Goal: Obtain resource: Download file/media

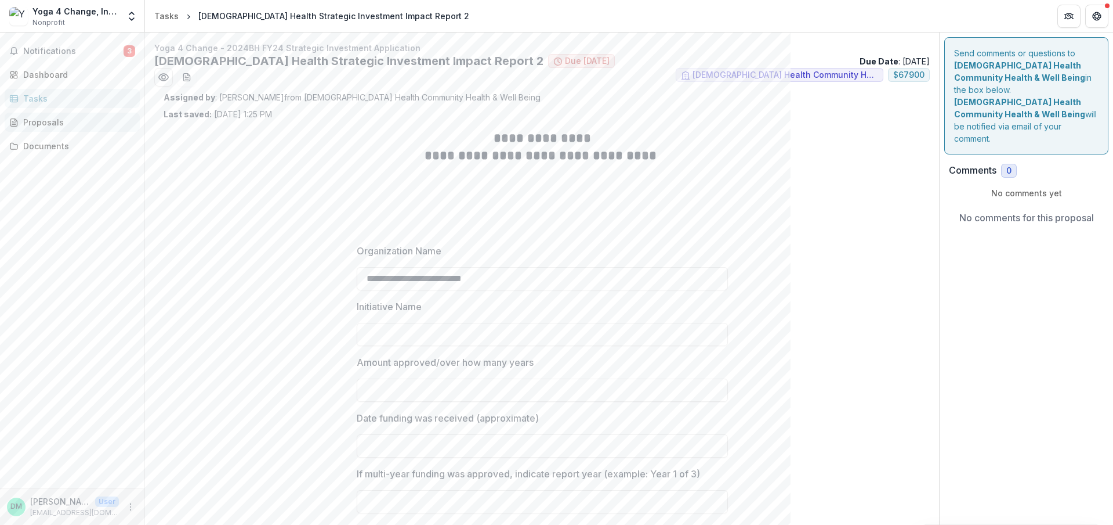
click at [53, 122] on div "Proposals" at bounding box center [76, 122] width 107 height 12
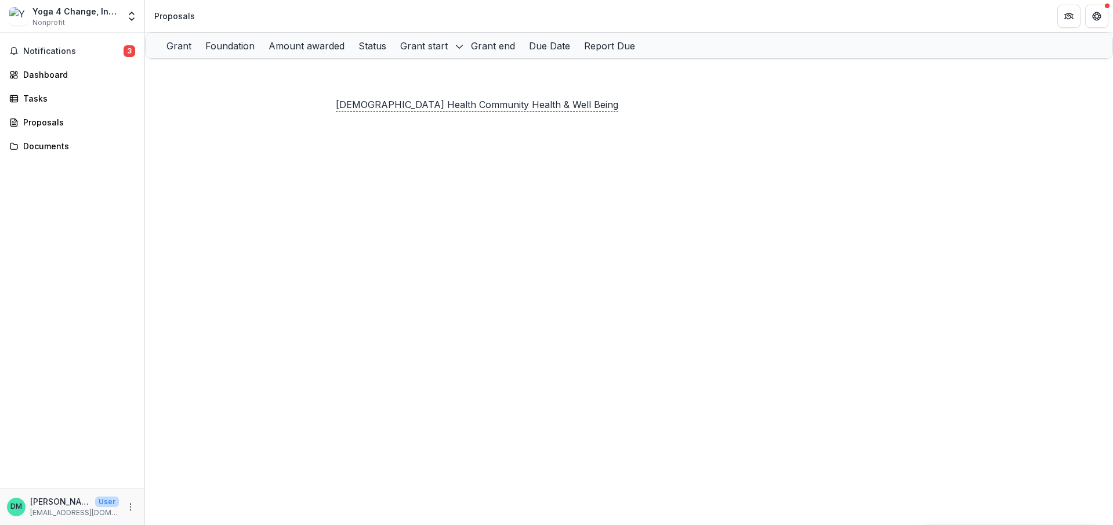
click at [386, 78] on p "[DEMOGRAPHIC_DATA] Health Community Health & Well Being" at bounding box center [392, 71] width 131 height 13
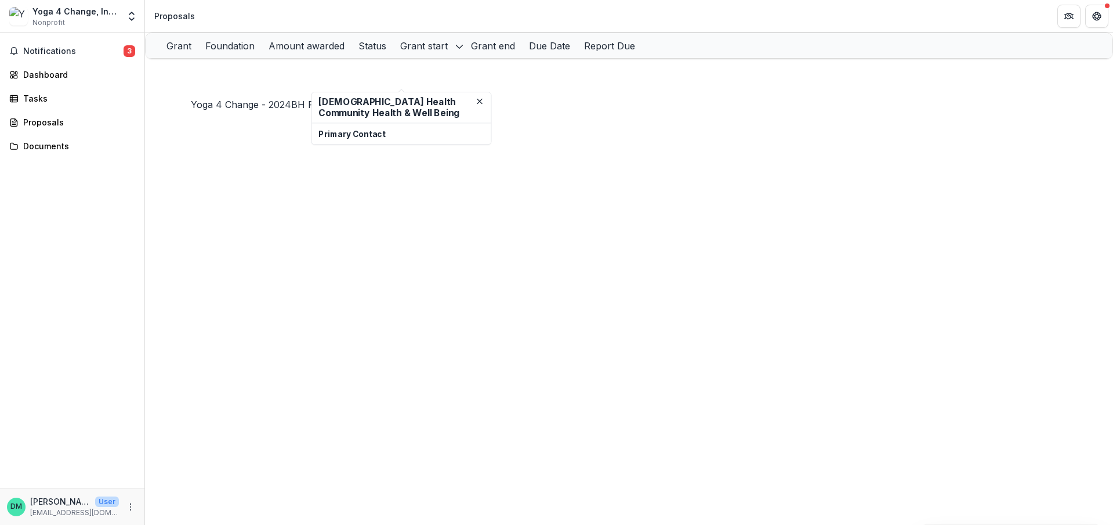
click at [262, 76] on link "Yoga 4 Change - 2024BH FY24 Strategic Investment Application" at bounding box center [313, 71] width 263 height 10
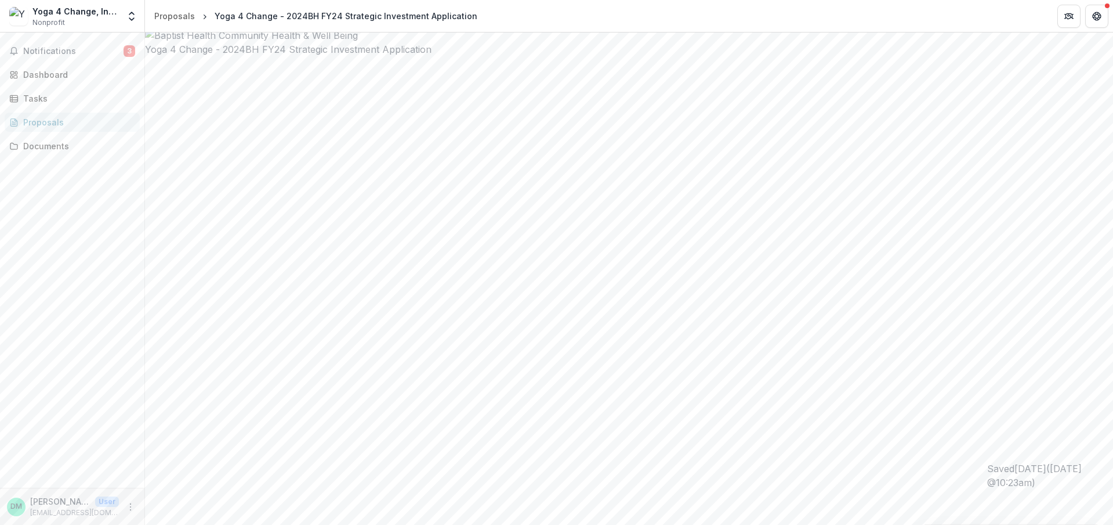
scroll to position [60, 0]
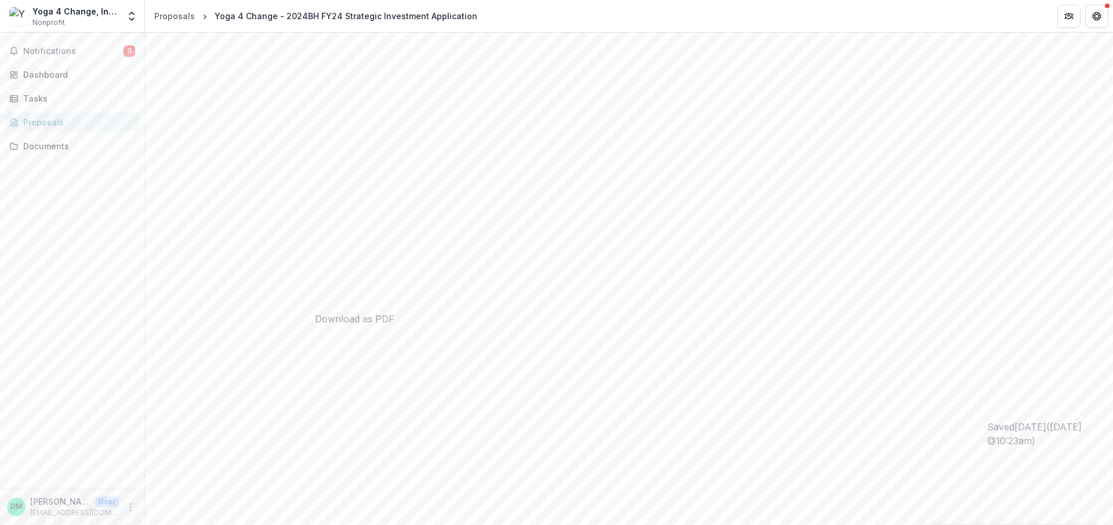
click at [46, 122] on div "Proposals" at bounding box center [76, 122] width 107 height 12
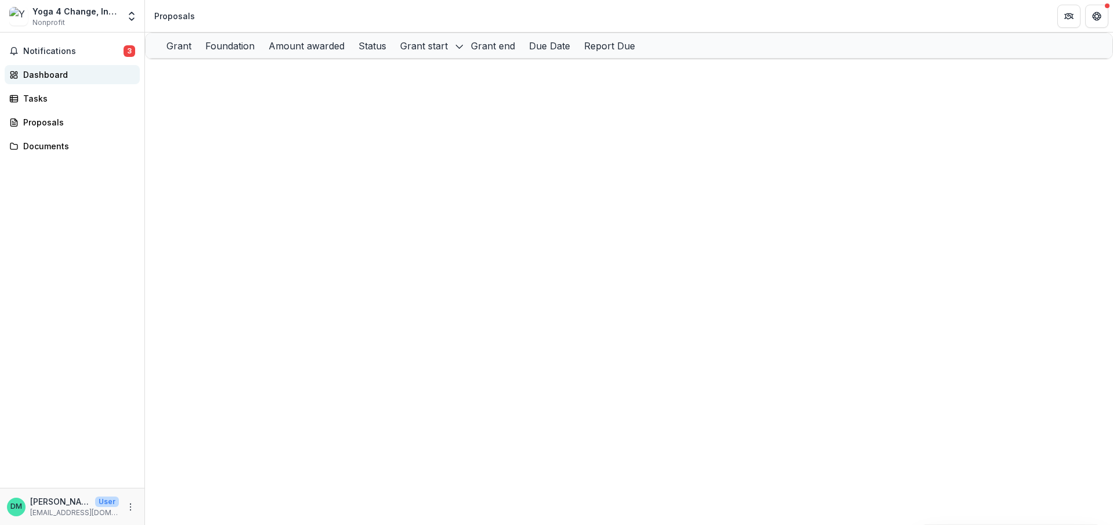
click at [41, 71] on div "Dashboard" at bounding box center [76, 74] width 107 height 12
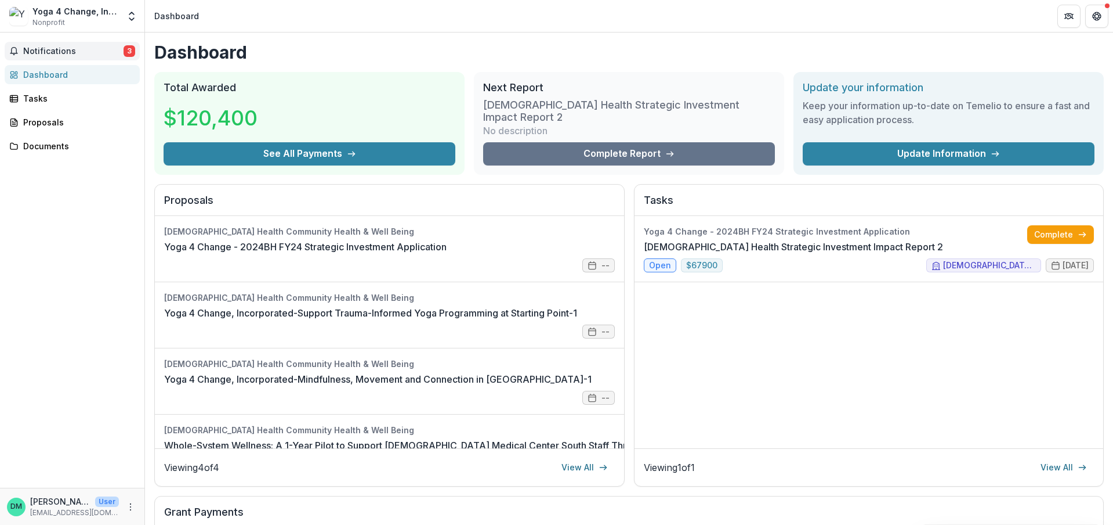
click at [74, 45] on button "Notifications 3" at bounding box center [72, 51] width 135 height 19
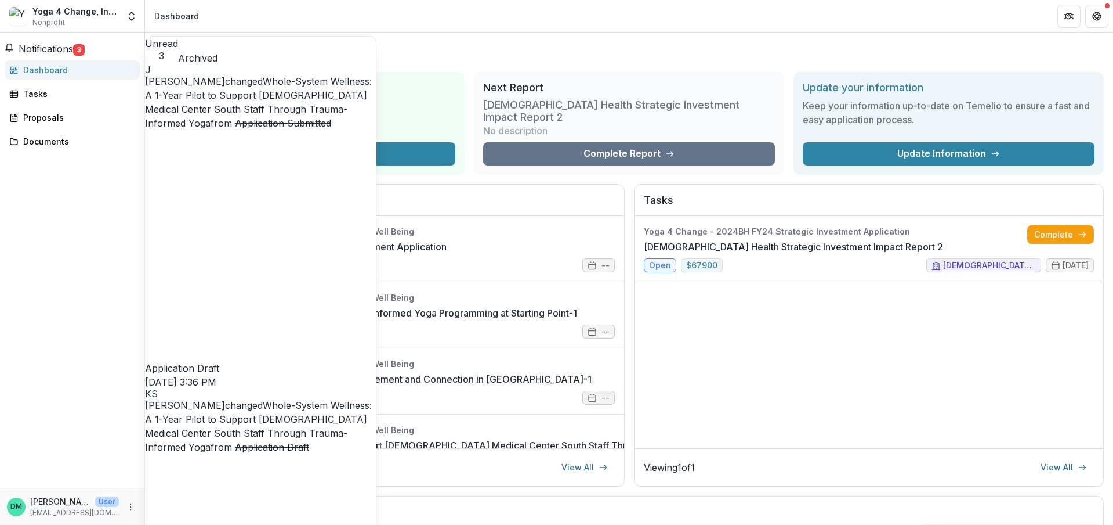
click at [265, 86] on link "Whole-System Wellness: A 1-Year Pilot to Support [DEMOGRAPHIC_DATA] Medical Cen…" at bounding box center [258, 101] width 227 height 53
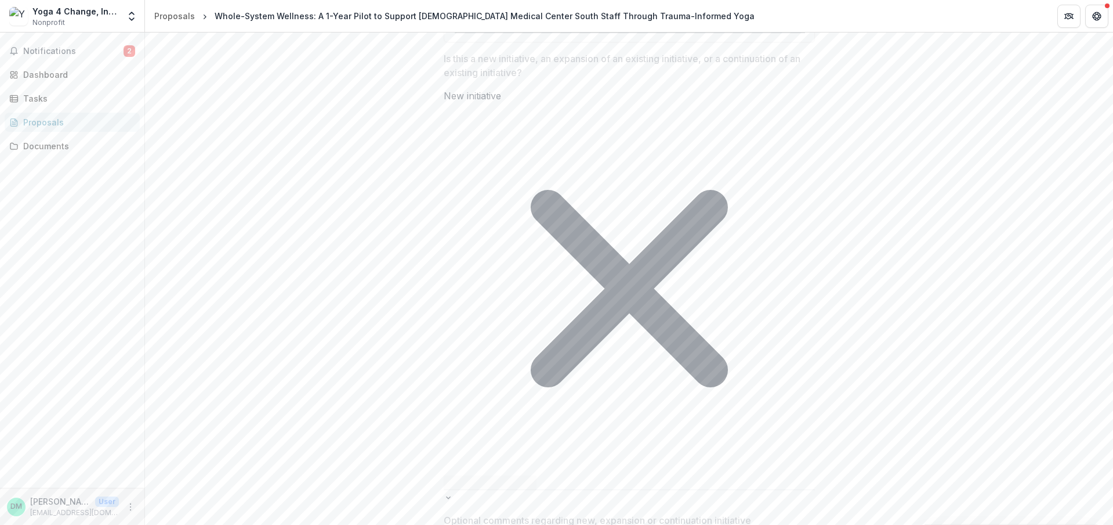
scroll to position [4598, 0]
